Goal: Navigation & Orientation: Find specific page/section

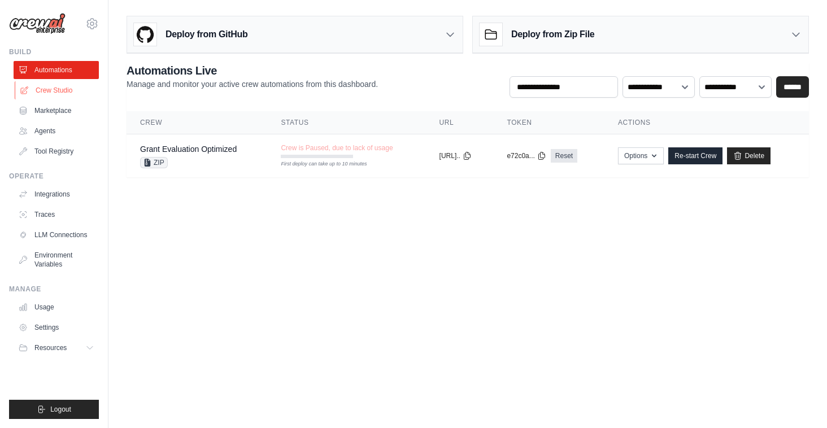
click at [56, 84] on link "Crew Studio" at bounding box center [57, 90] width 85 height 18
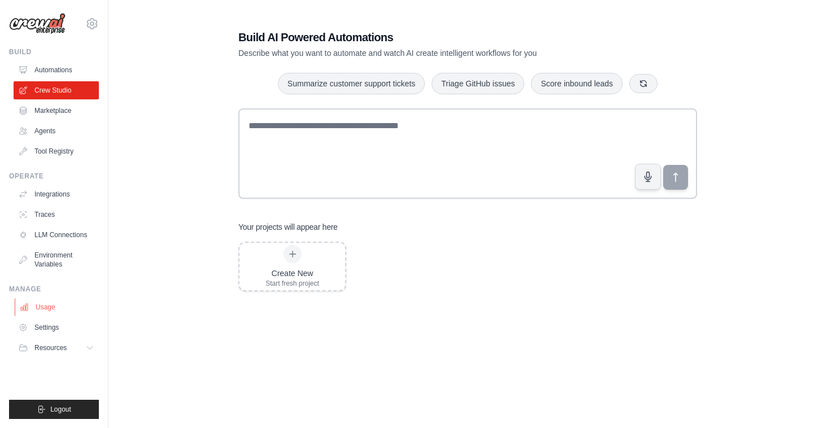
click at [54, 310] on link "Usage" at bounding box center [57, 307] width 85 height 18
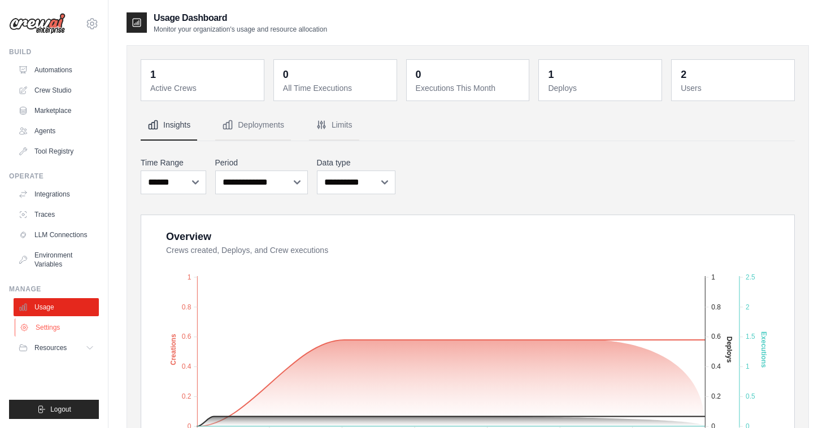
click at [54, 331] on link "Settings" at bounding box center [57, 327] width 85 height 18
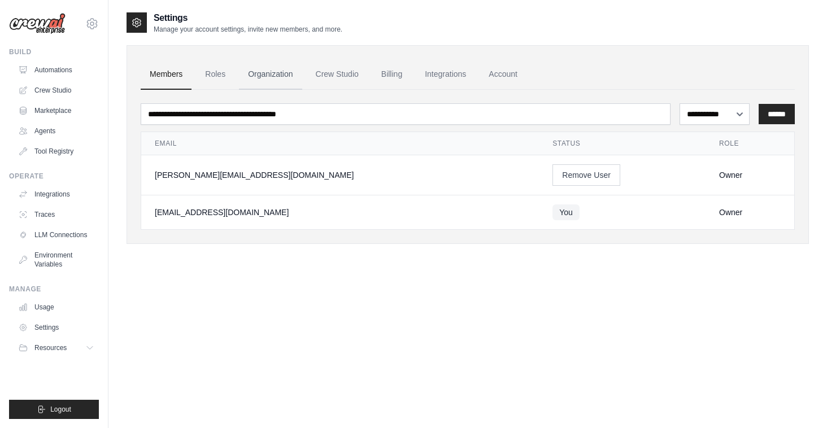
click at [273, 73] on link "Organization" at bounding box center [270, 74] width 63 height 30
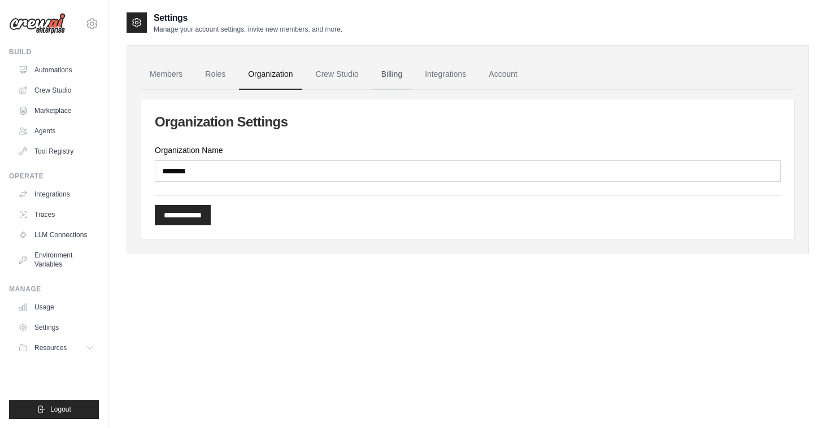
click at [411, 75] on link "Billing" at bounding box center [391, 74] width 39 height 30
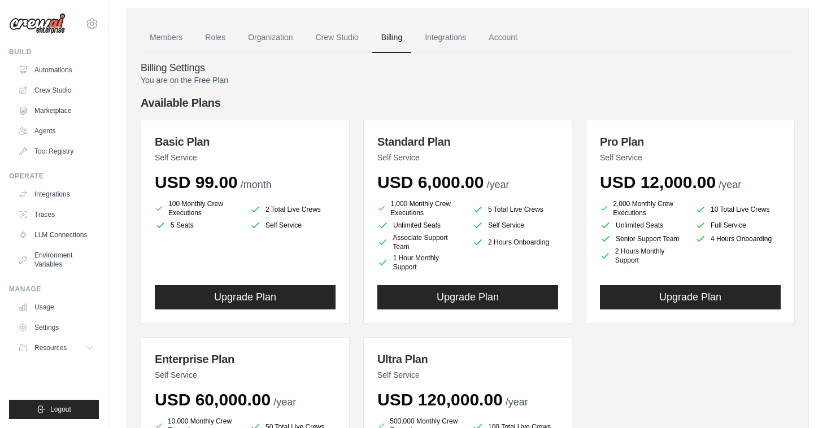
scroll to position [38, 0]
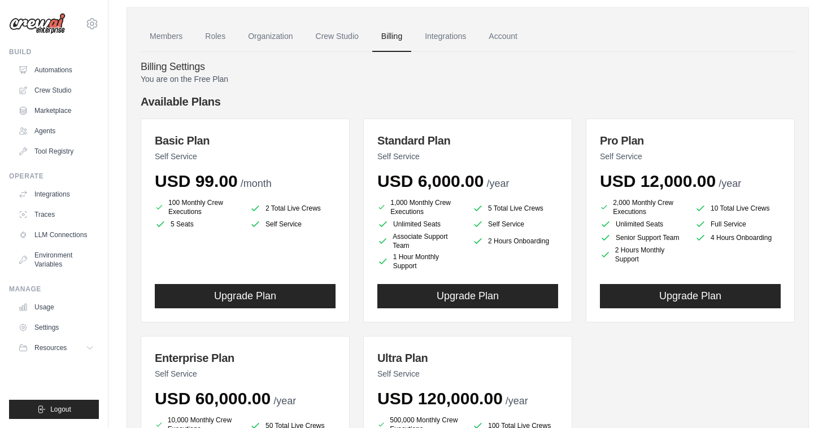
drag, startPoint x: 214, startPoint y: 215, endPoint x: 165, endPoint y: 202, distance: 50.3
click at [165, 202] on li "100 Monthly Crew Executions" at bounding box center [198, 207] width 86 height 18
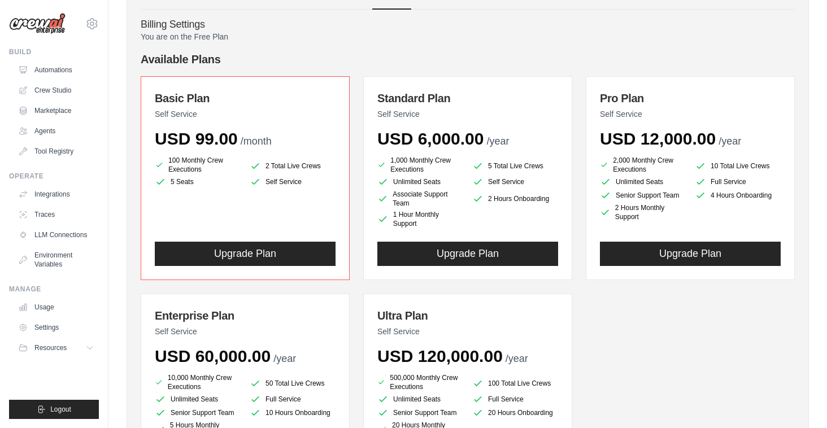
scroll to position [0, 0]
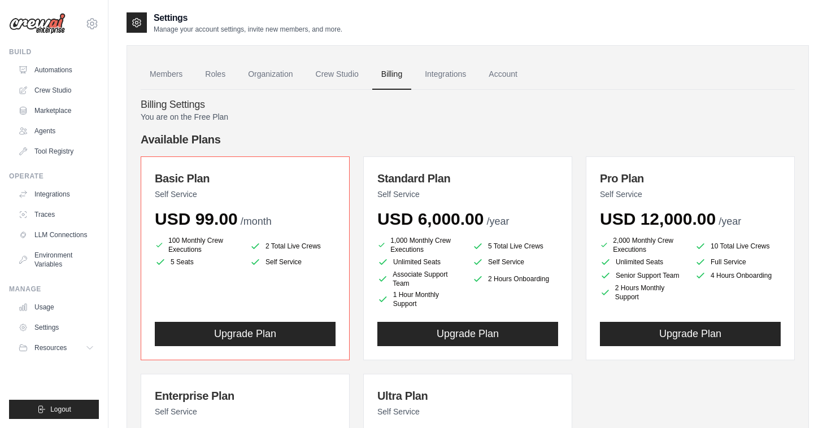
click at [212, 283] on div "100 Monthly Crew Executions 2 Total Live Crews 5 Seats Self Service" at bounding box center [245, 272] width 181 height 72
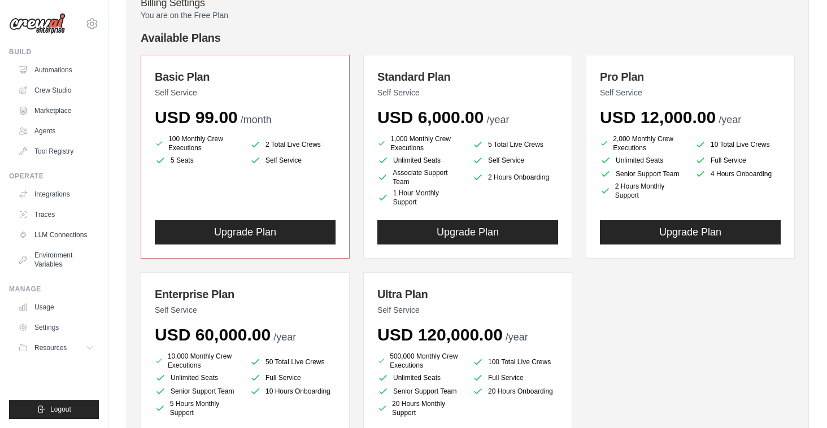
scroll to position [101, 0]
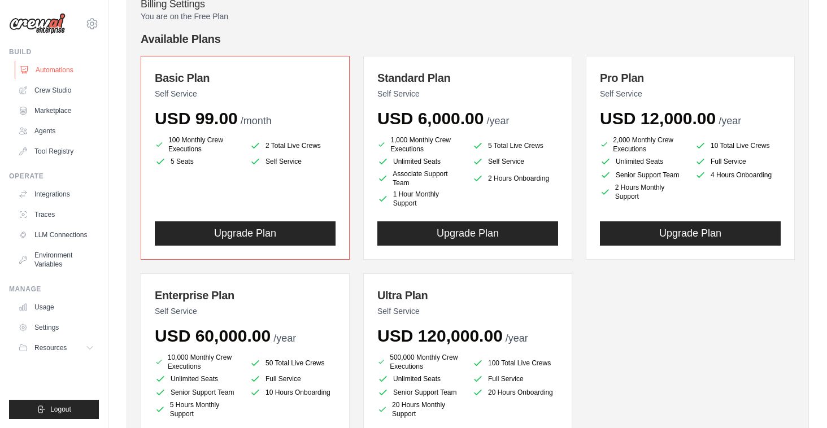
click at [58, 71] on link "Automations" at bounding box center [57, 70] width 85 height 18
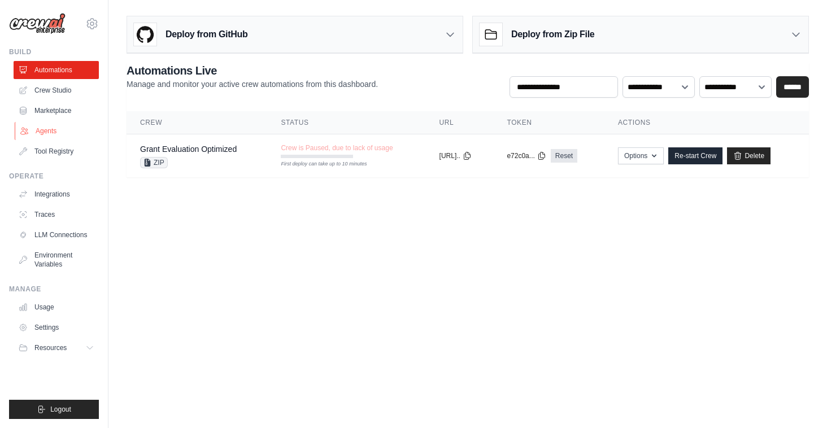
click at [50, 128] on link "Agents" at bounding box center [57, 131] width 85 height 18
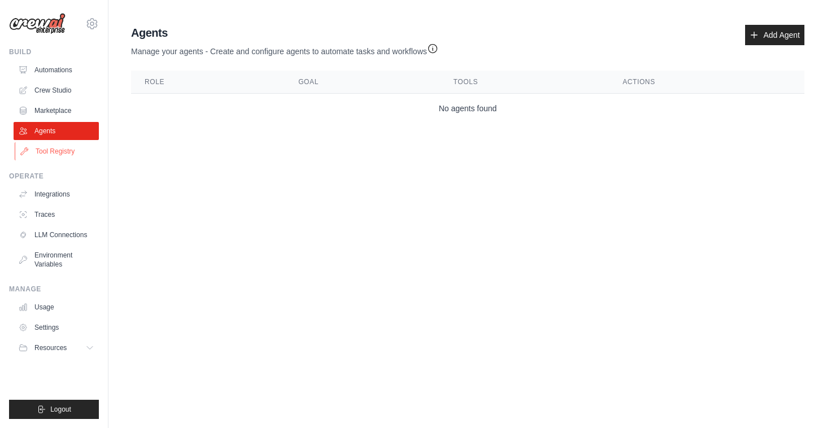
click at [64, 152] on link "Tool Registry" at bounding box center [57, 151] width 85 height 18
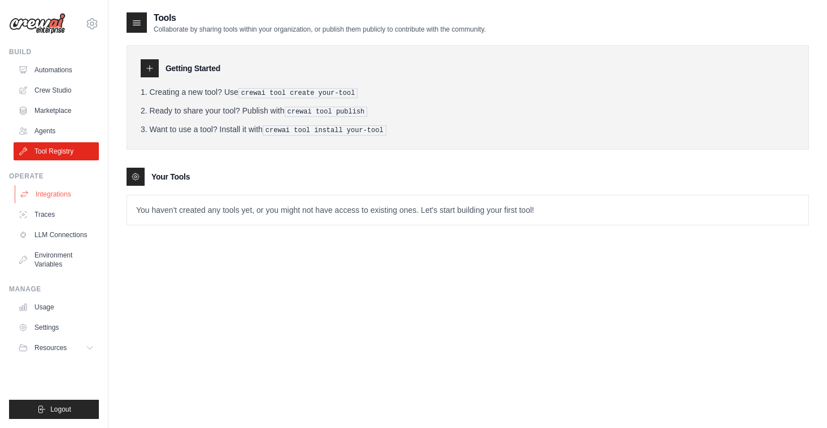
click at [56, 196] on link "Integrations" at bounding box center [57, 194] width 85 height 18
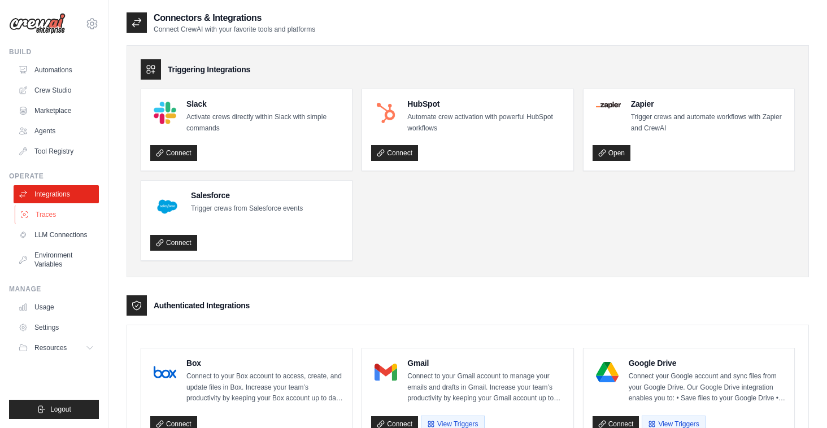
click at [49, 217] on link "Traces" at bounding box center [57, 215] width 85 height 18
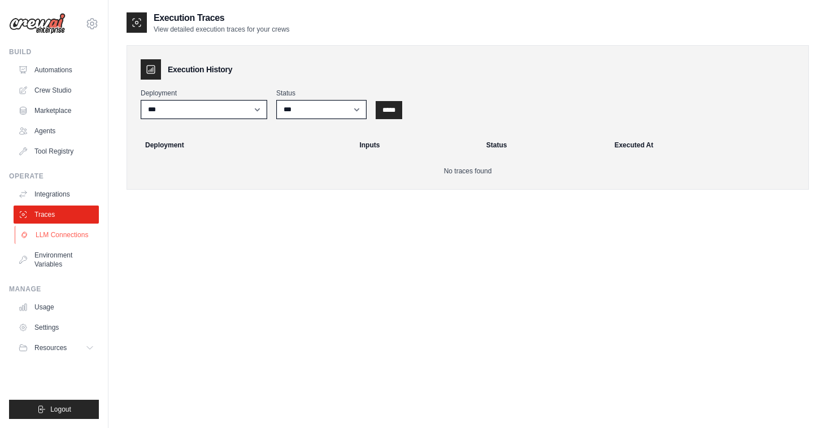
click at [54, 234] on link "LLM Connections" at bounding box center [57, 235] width 85 height 18
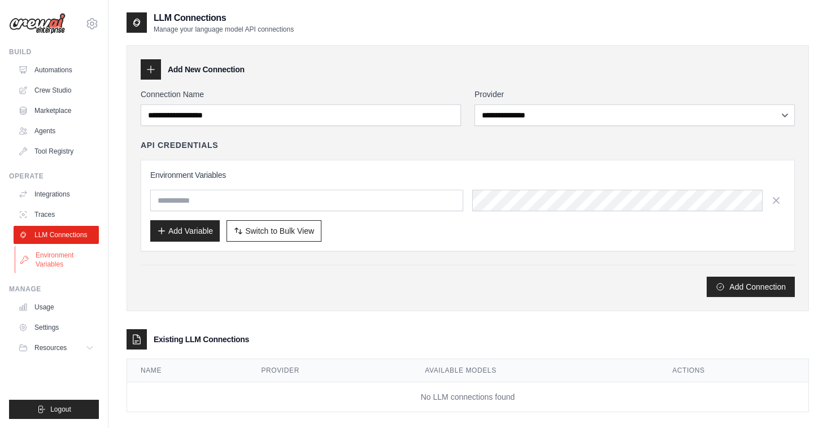
click at [53, 258] on link "Environment Variables" at bounding box center [57, 259] width 85 height 27
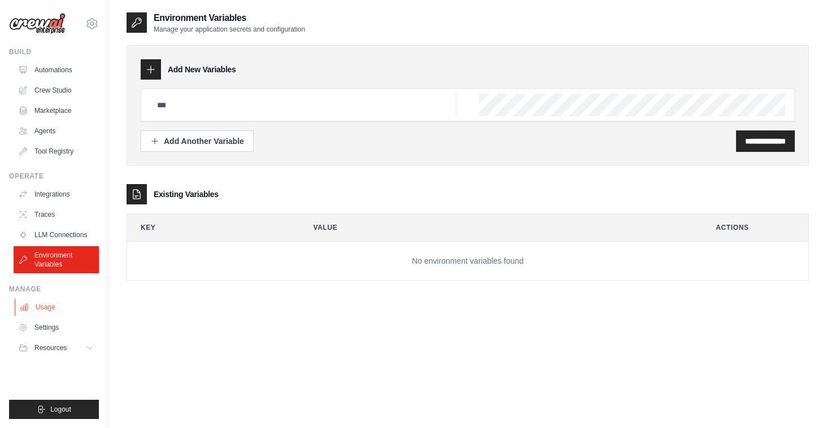
click at [46, 307] on link "Usage" at bounding box center [57, 307] width 85 height 18
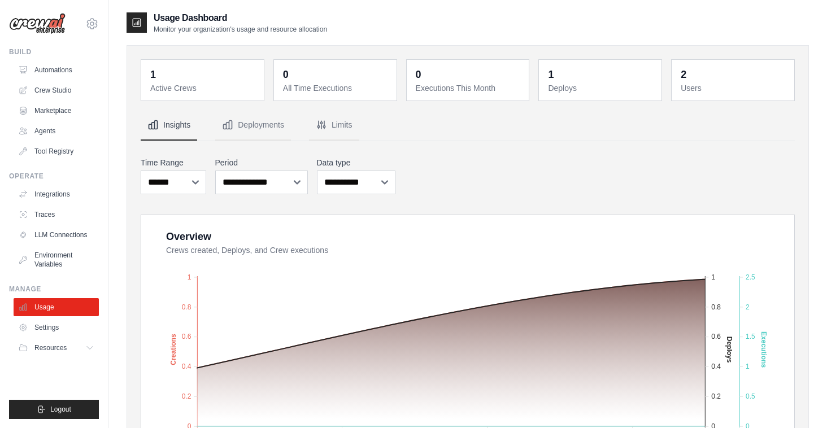
click at [684, 76] on div "2" at bounding box center [683, 75] width 6 height 16
click at [344, 130] on button "Limits" at bounding box center [334, 125] width 50 height 30
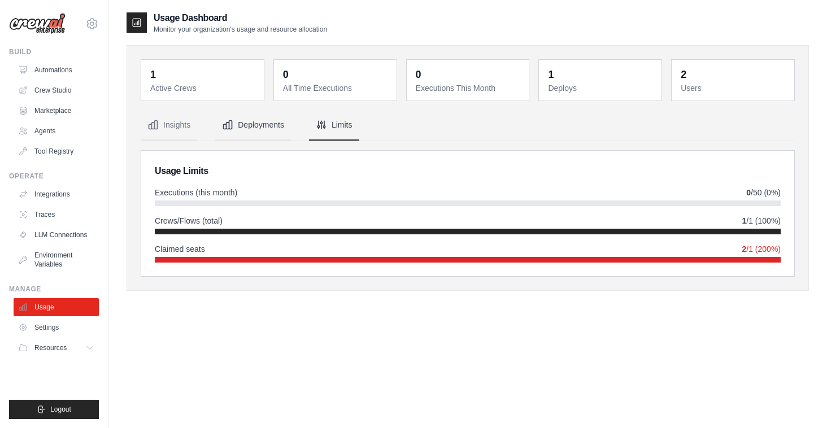
click at [224, 129] on icon "Tabs" at bounding box center [227, 124] width 11 height 11
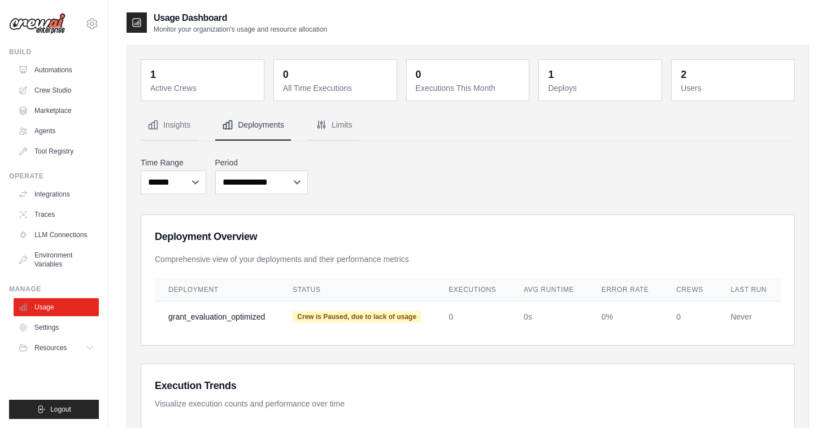
click at [172, 119] on button "Insights" at bounding box center [169, 125] width 56 height 30
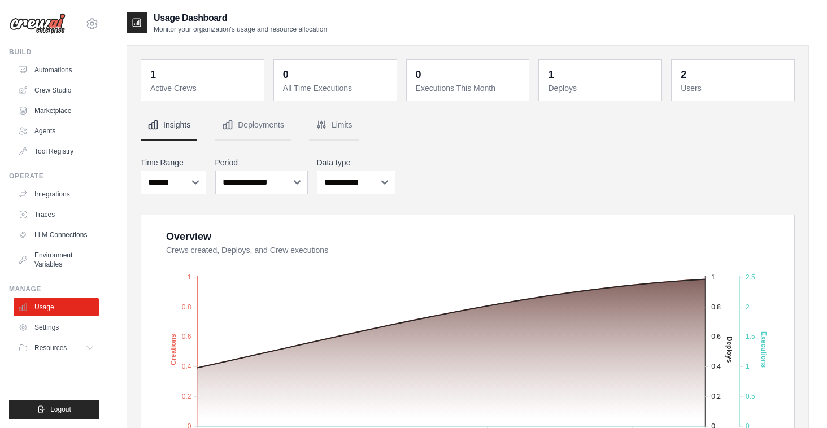
click at [65, 51] on div "Build" at bounding box center [54, 51] width 90 height 9
click at [57, 73] on link "Automations" at bounding box center [57, 70] width 85 height 18
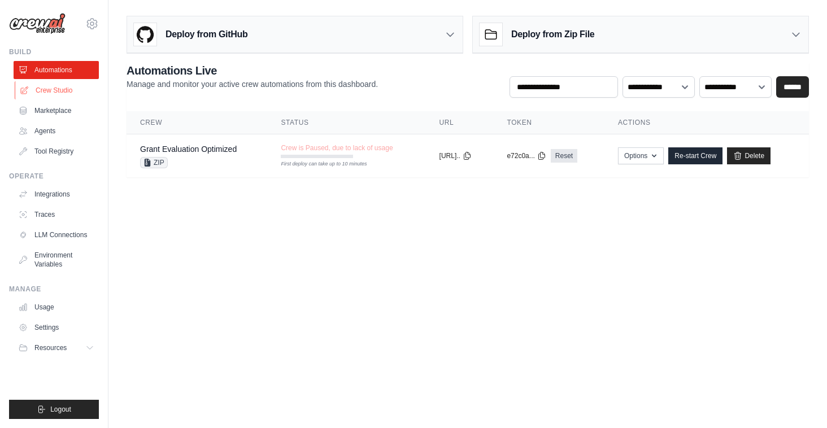
click at [60, 91] on link "Crew Studio" at bounding box center [57, 90] width 85 height 18
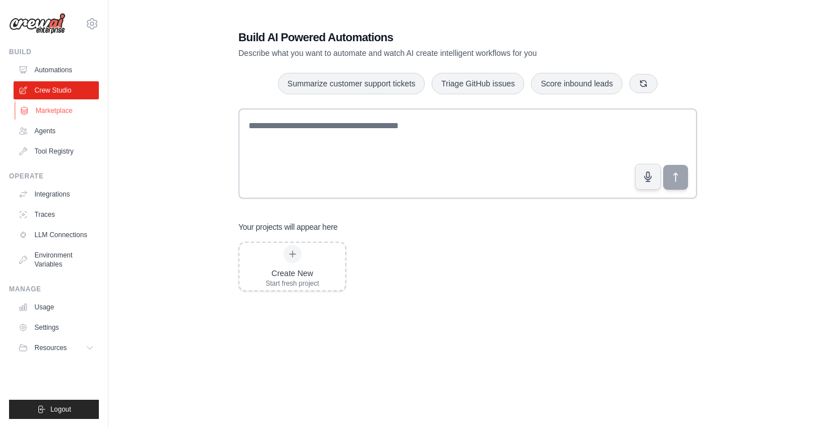
click at [57, 106] on link "Marketplace" at bounding box center [57, 111] width 85 height 18
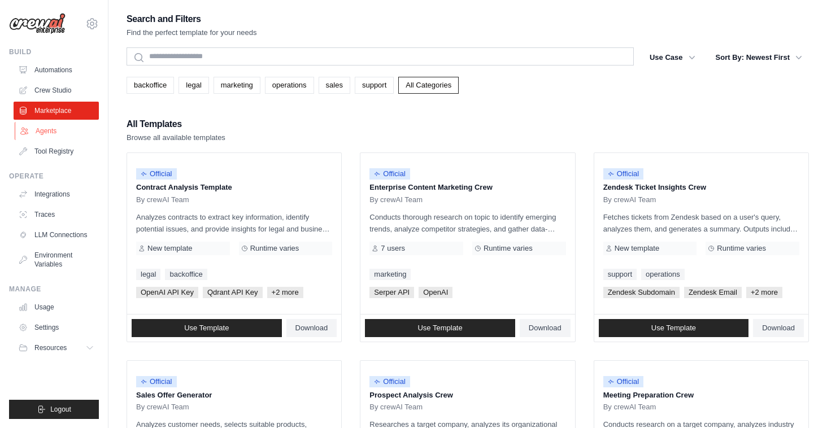
click at [46, 129] on link "Agents" at bounding box center [57, 131] width 85 height 18
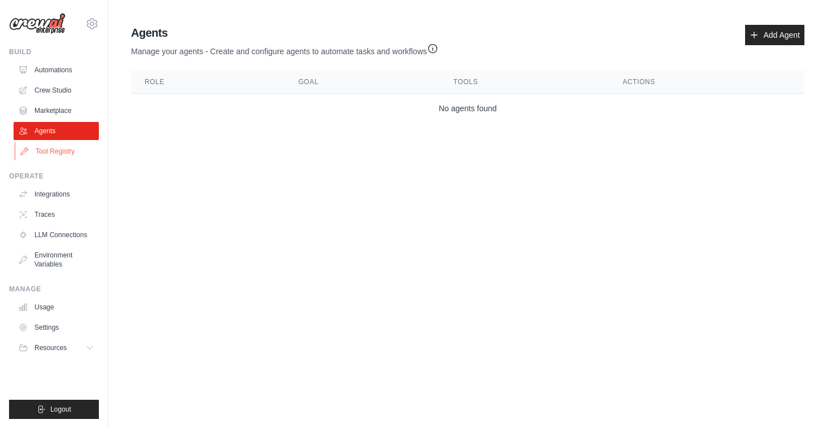
click at [65, 152] on link "Tool Registry" at bounding box center [57, 151] width 85 height 18
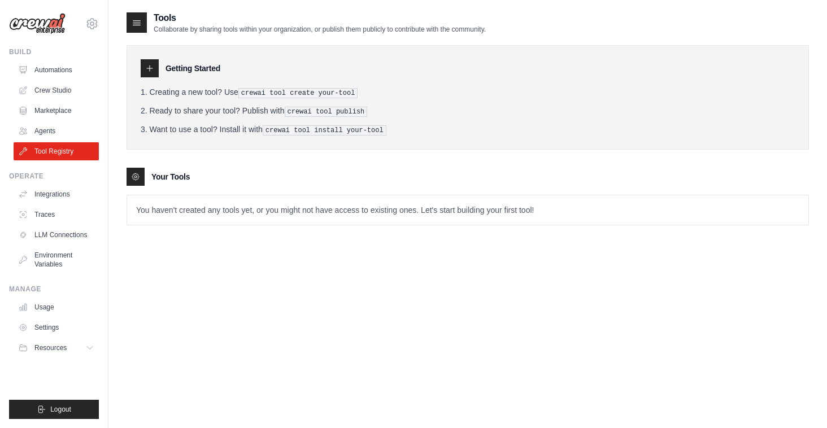
scroll to position [23, 0]
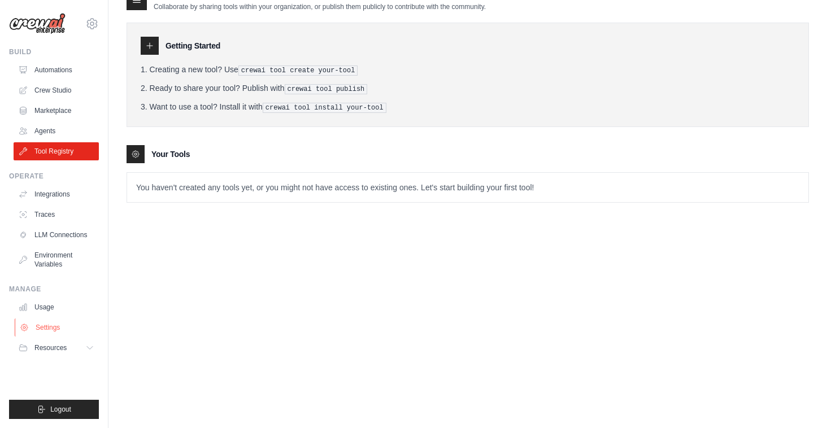
click at [41, 328] on link "Settings" at bounding box center [57, 327] width 85 height 18
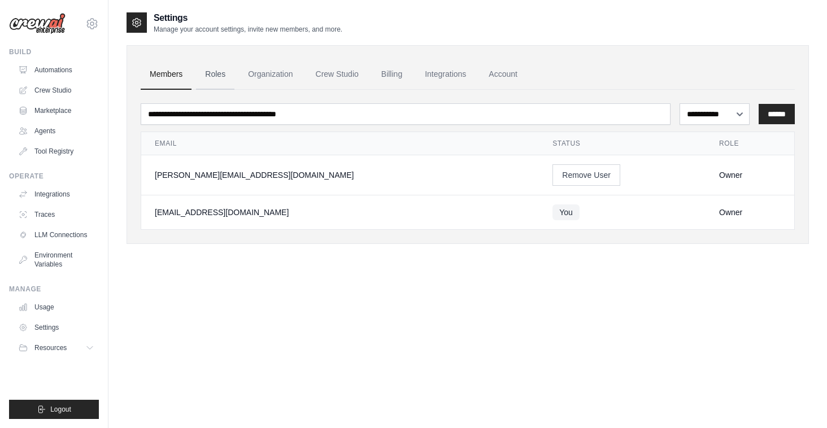
click at [212, 74] on link "Roles" at bounding box center [215, 74] width 38 height 30
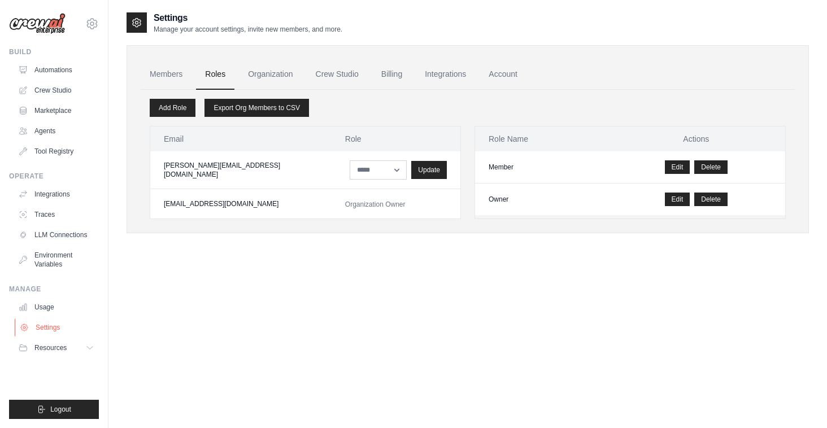
click at [56, 329] on link "Settings" at bounding box center [57, 327] width 85 height 18
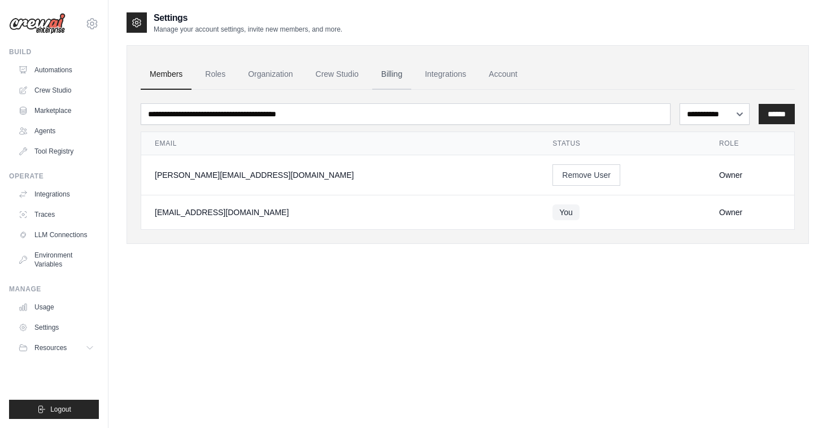
click at [404, 77] on link "Billing" at bounding box center [391, 74] width 39 height 30
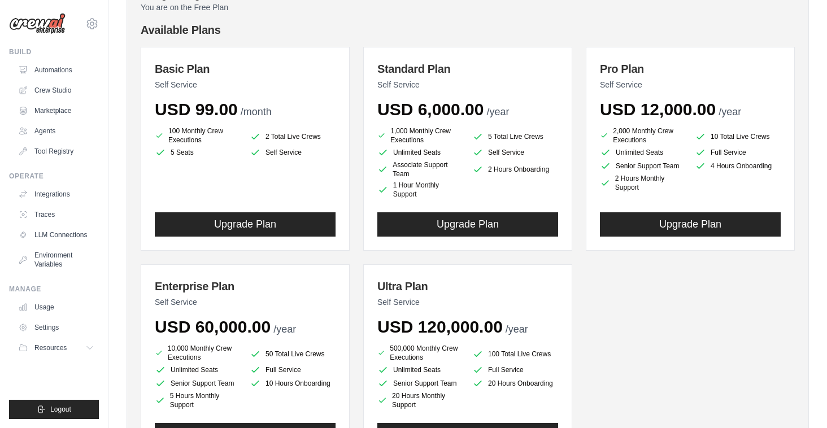
scroll to position [116, 0]
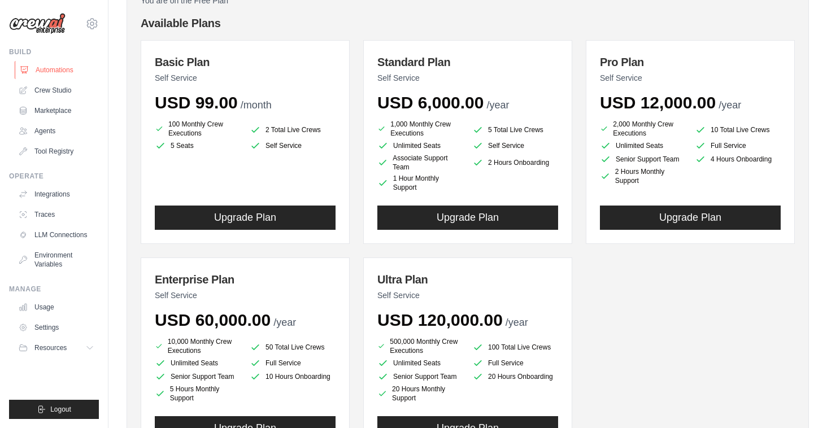
click at [58, 67] on link "Automations" at bounding box center [57, 70] width 85 height 18
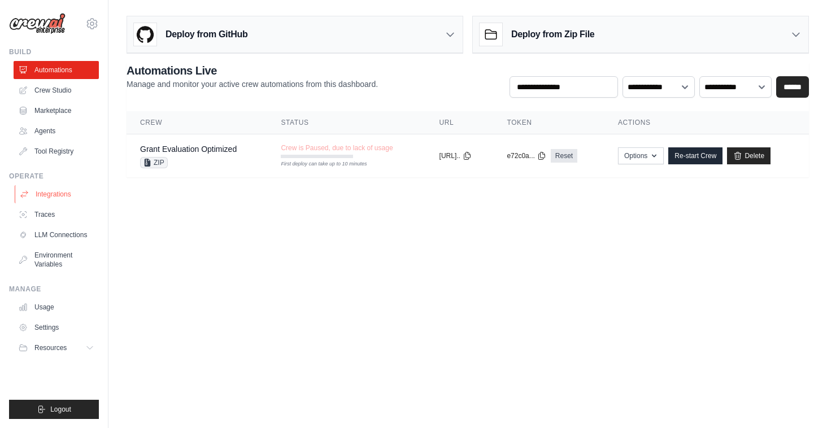
click at [59, 194] on link "Integrations" at bounding box center [57, 194] width 85 height 18
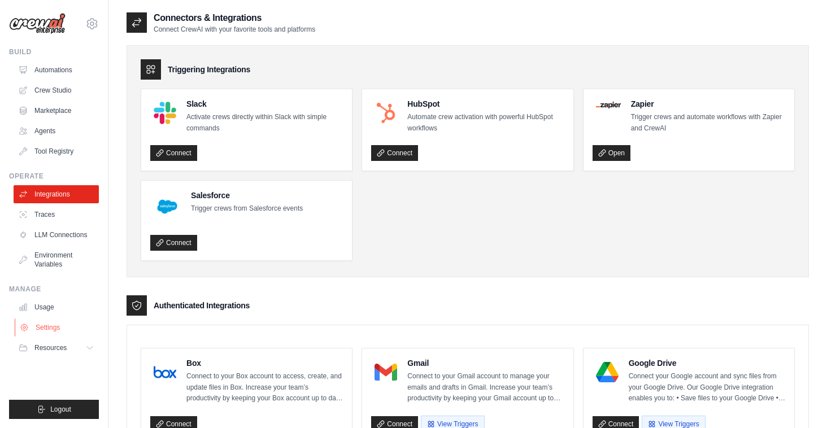
click at [56, 321] on link "Settings" at bounding box center [57, 327] width 85 height 18
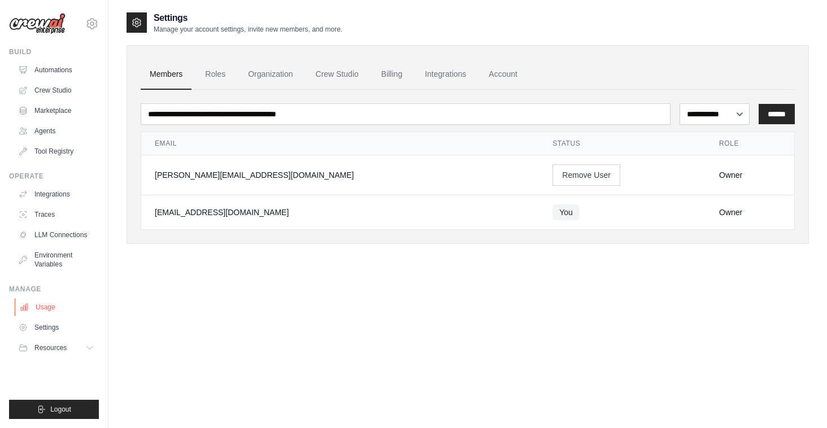
click at [43, 307] on link "Usage" at bounding box center [57, 307] width 85 height 18
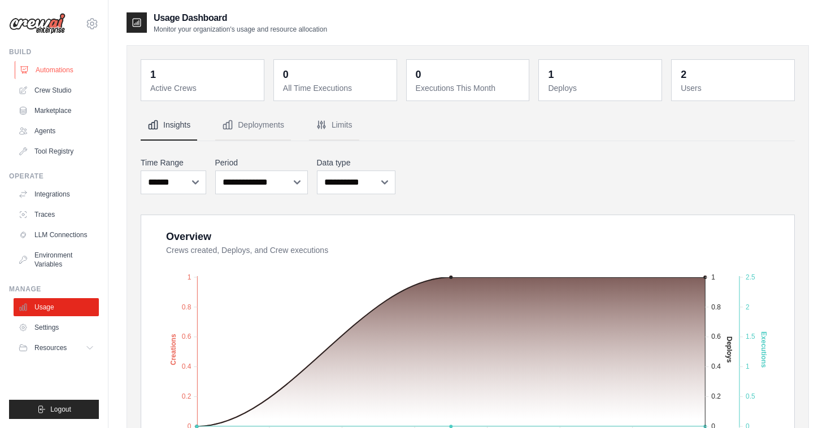
click at [58, 67] on link "Automations" at bounding box center [57, 70] width 85 height 18
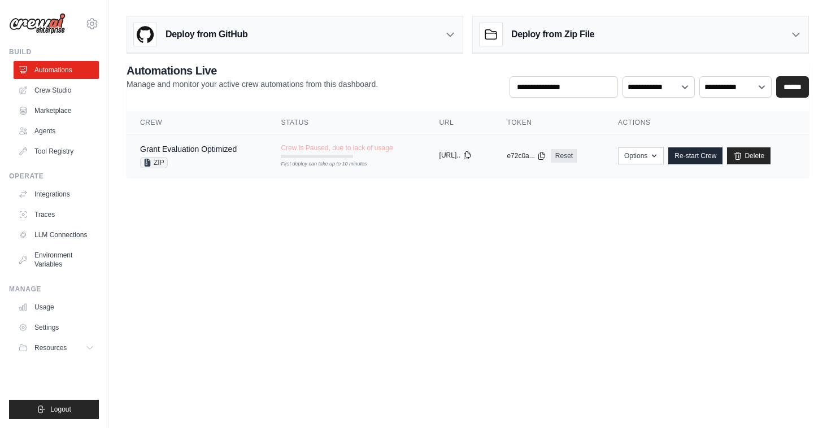
click at [470, 153] on icon at bounding box center [467, 155] width 6 height 7
